Goal: Task Accomplishment & Management: Manage account settings

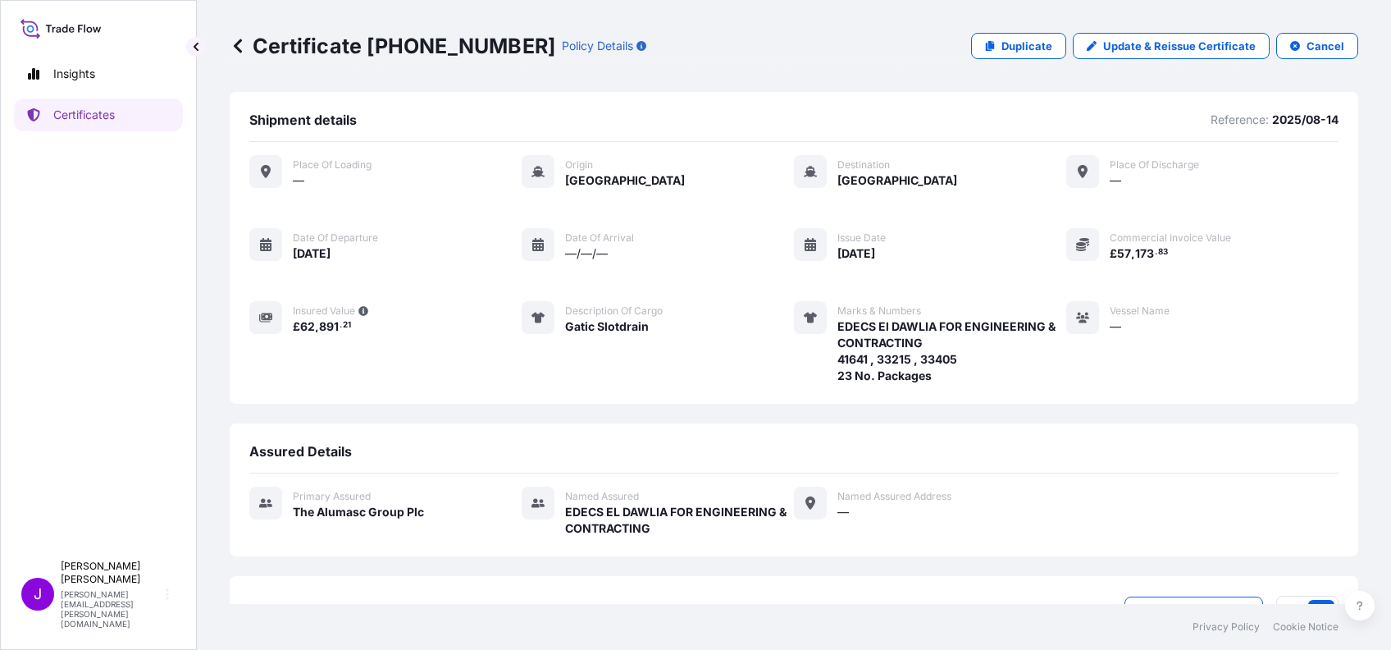
scroll to position [177, 0]
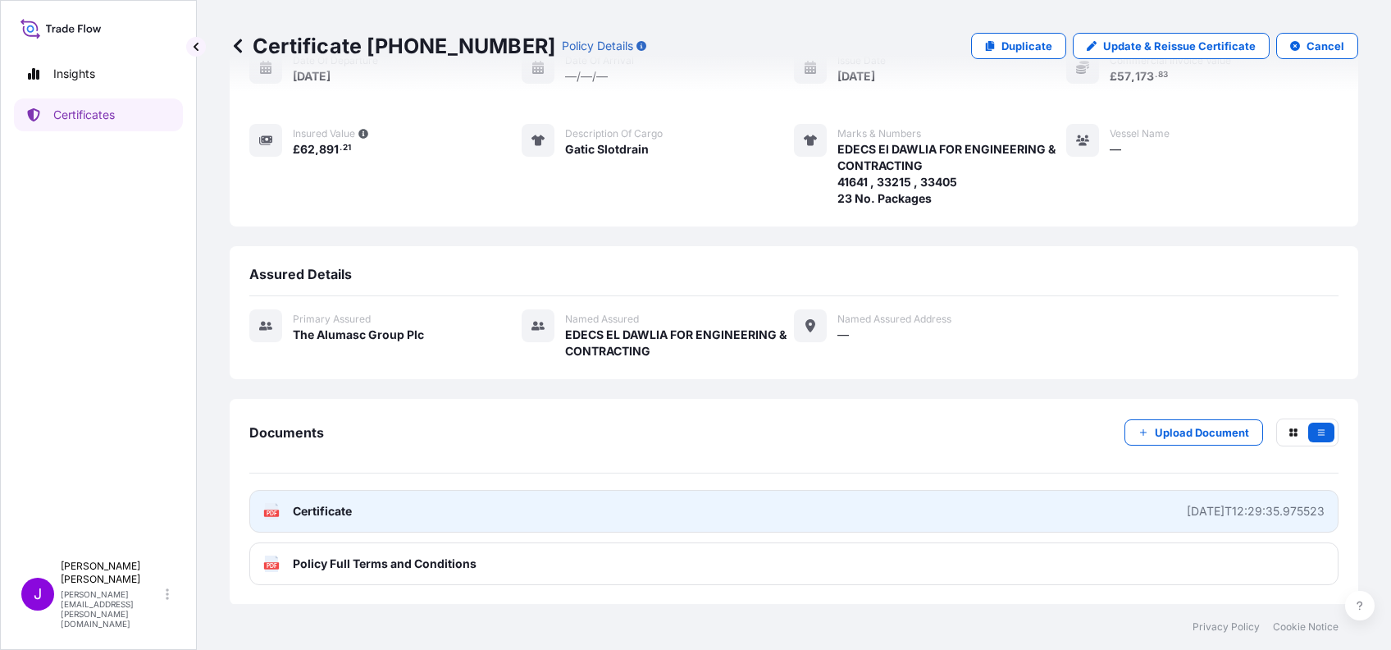
click at [329, 511] on span "Certificate" at bounding box center [322, 511] width 59 height 16
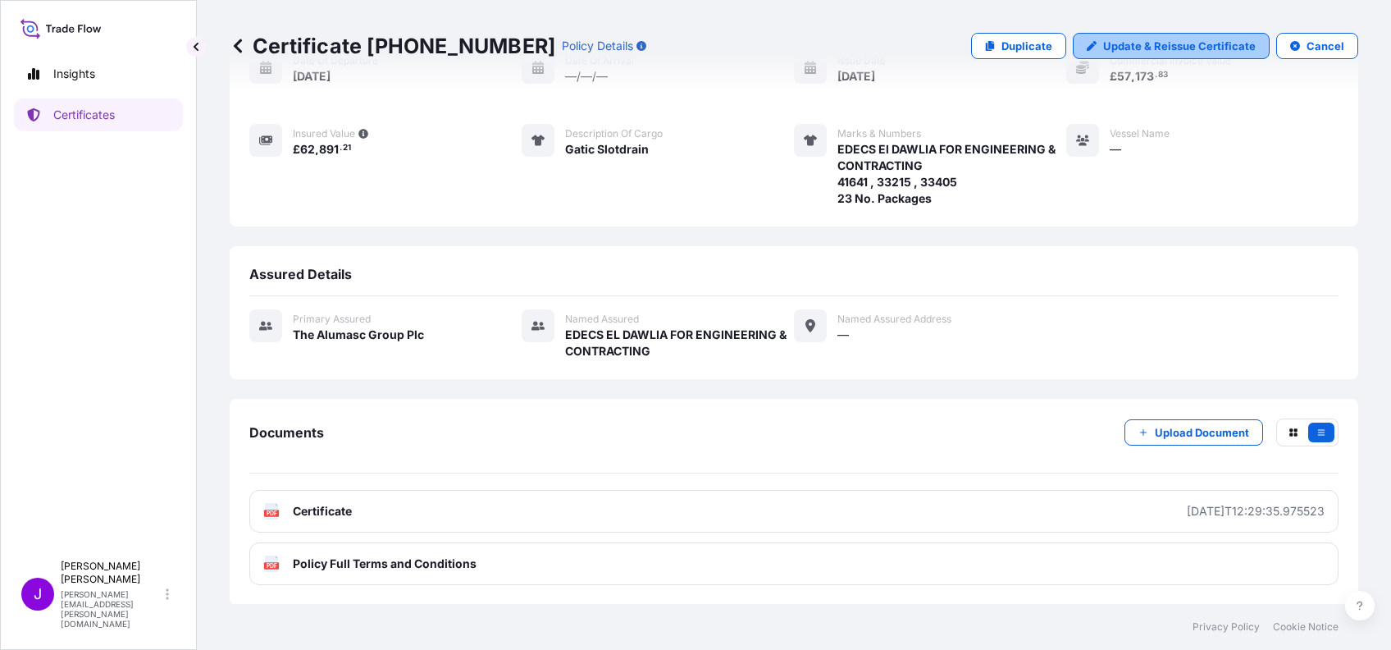
click at [1153, 44] on p "Update & Reissue Certificate" at bounding box center [1179, 46] width 153 height 16
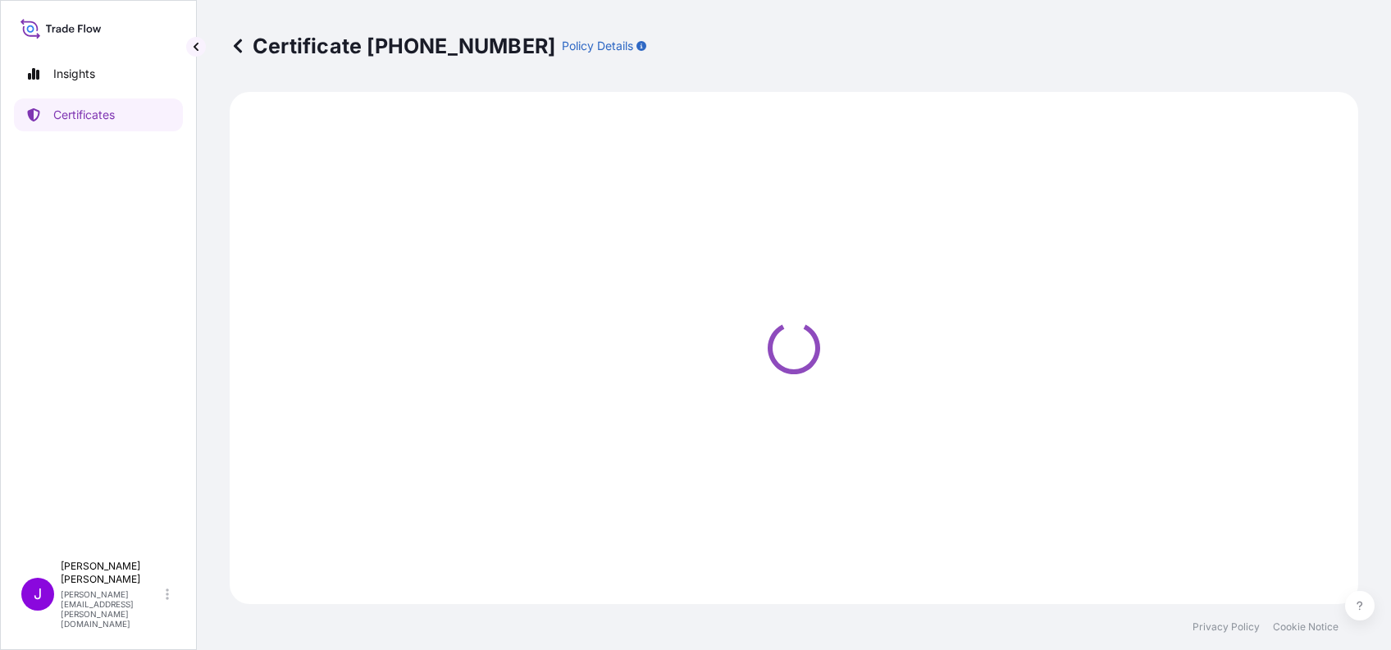
select select "Ocean Vessel"
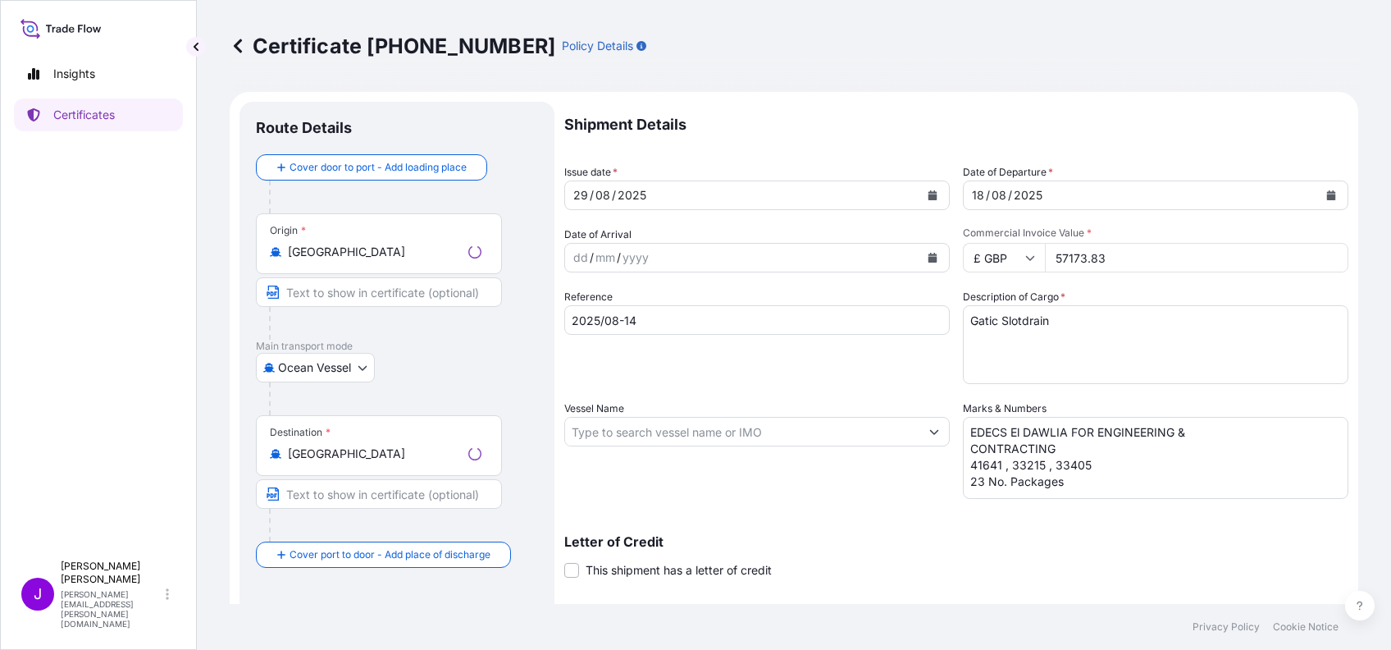
click at [1026, 256] on icon at bounding box center [1031, 258] width 10 height 10
select select "31430"
click at [984, 387] on div "$ USD" at bounding box center [996, 371] width 69 height 31
type input "$ USD"
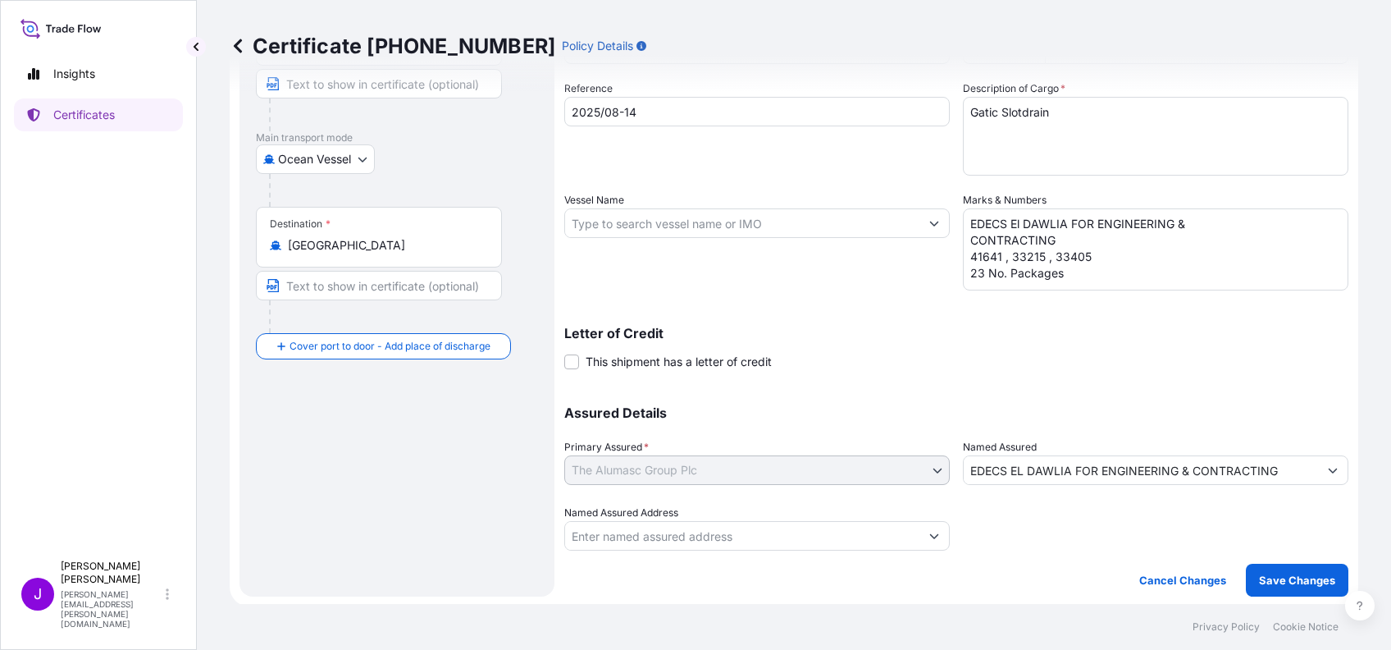
scroll to position [210, 0]
click at [1266, 575] on p "Save Changes" at bounding box center [1297, 578] width 76 height 16
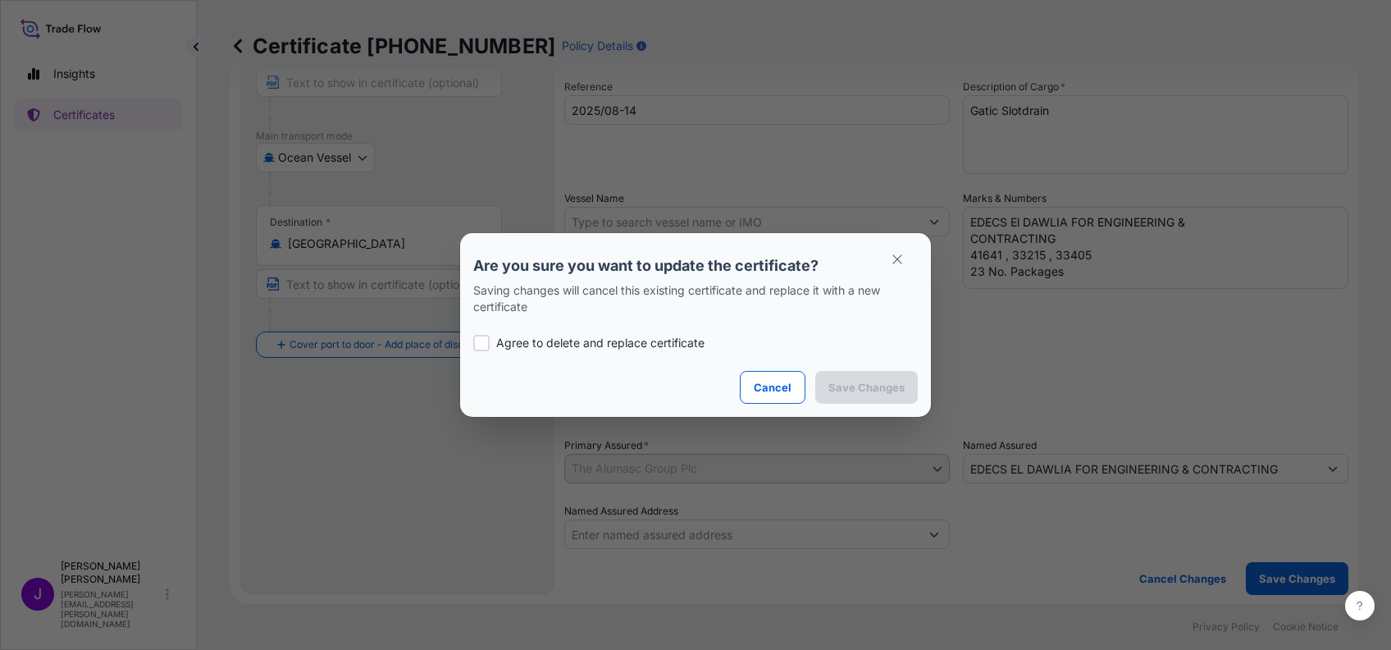
click at [488, 335] on div at bounding box center [481, 343] width 16 height 16
checkbox input "true"
click at [874, 381] on p "Save Changes" at bounding box center [867, 387] width 76 height 16
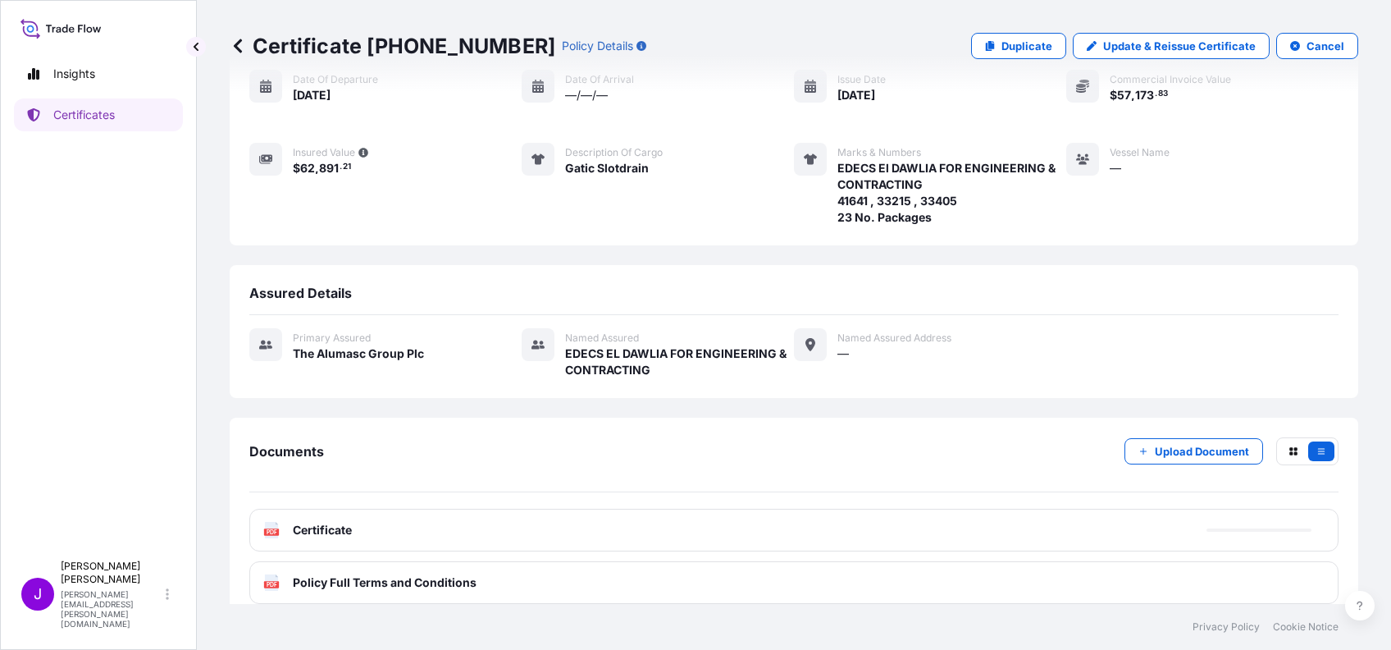
scroll to position [177, 0]
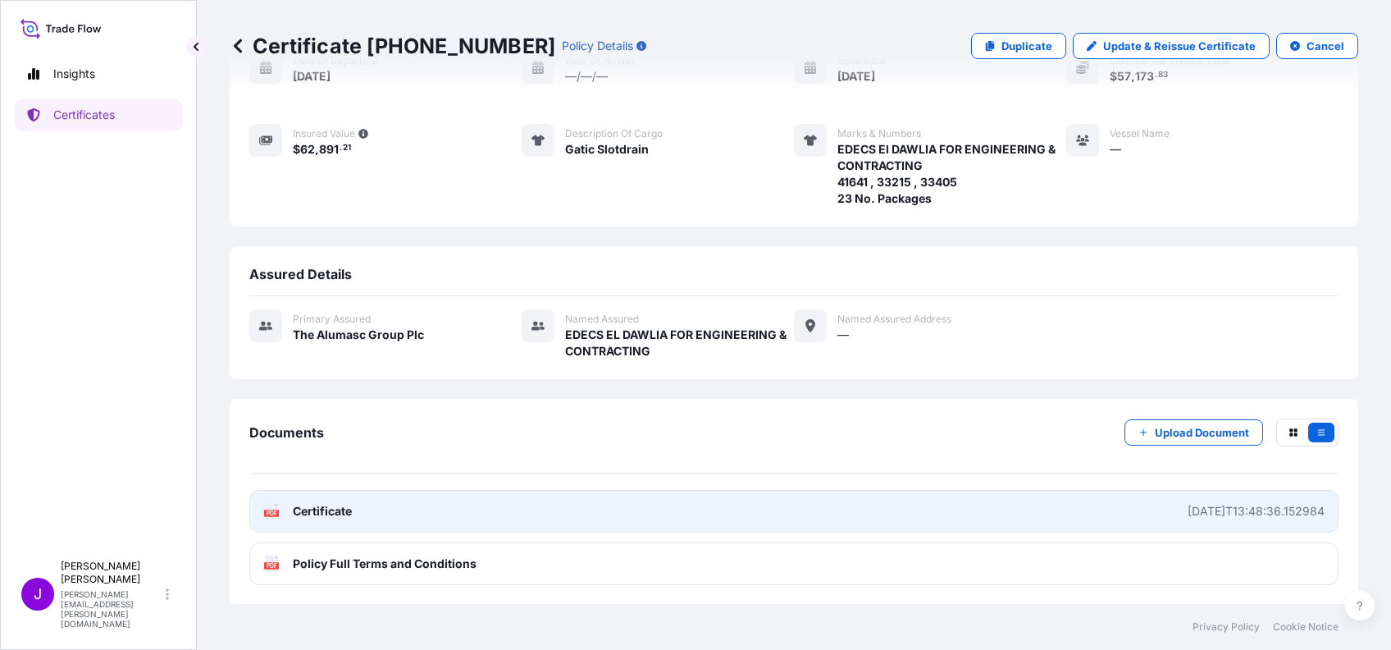
click at [322, 506] on span "Certificate" at bounding box center [322, 511] width 59 height 16
